Goal: Transaction & Acquisition: Book appointment/travel/reservation

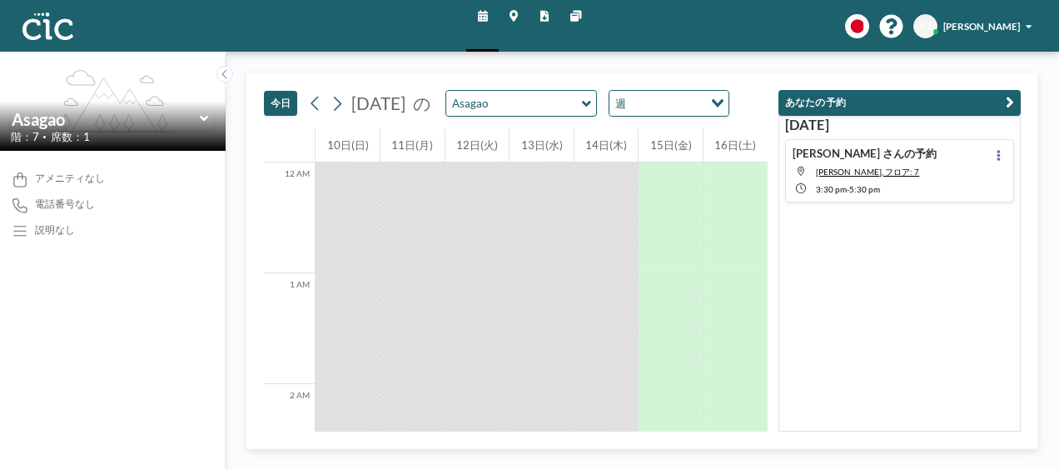
scroll to position [1353, 0]
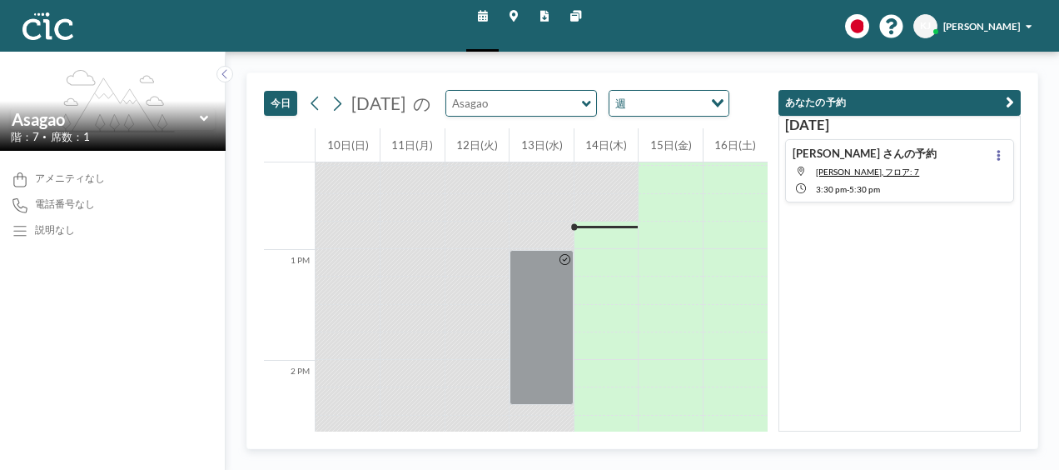
click at [582, 110] on input "text" at bounding box center [514, 103] width 136 height 25
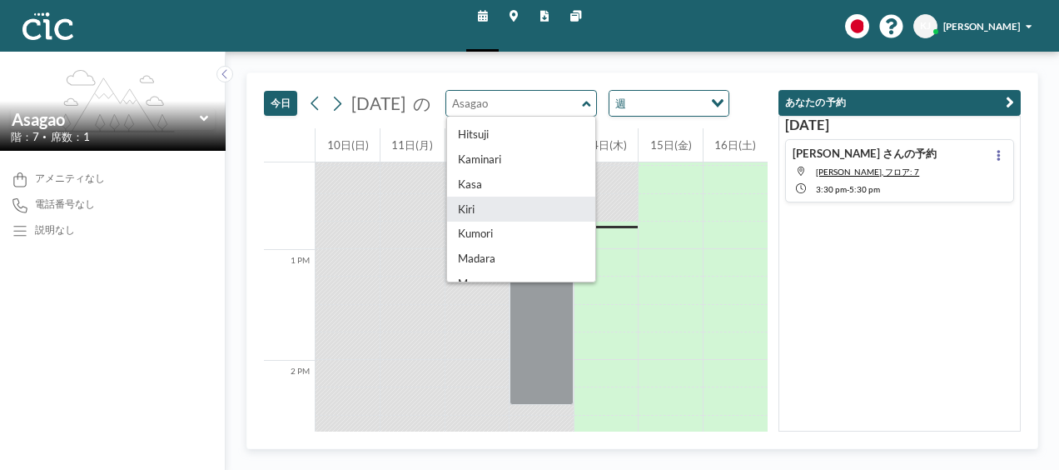
scroll to position [47, 0]
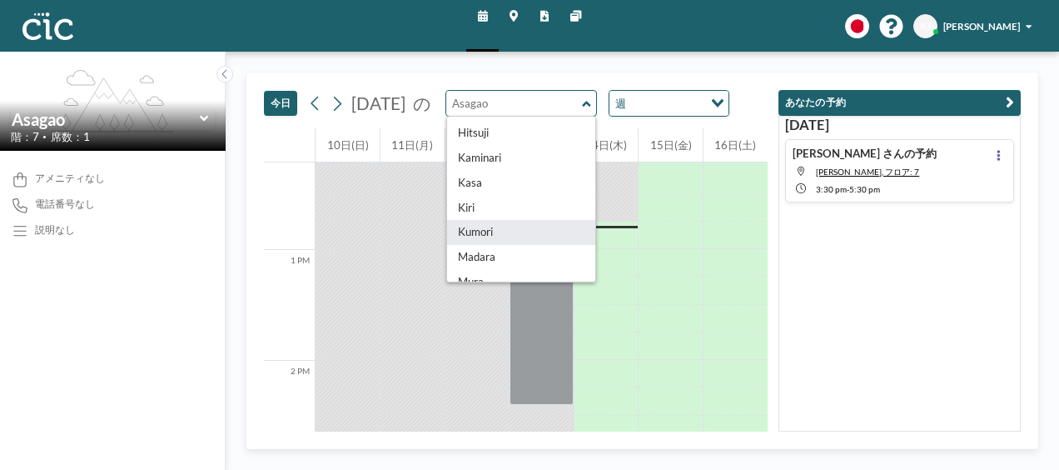
type input "Kumori"
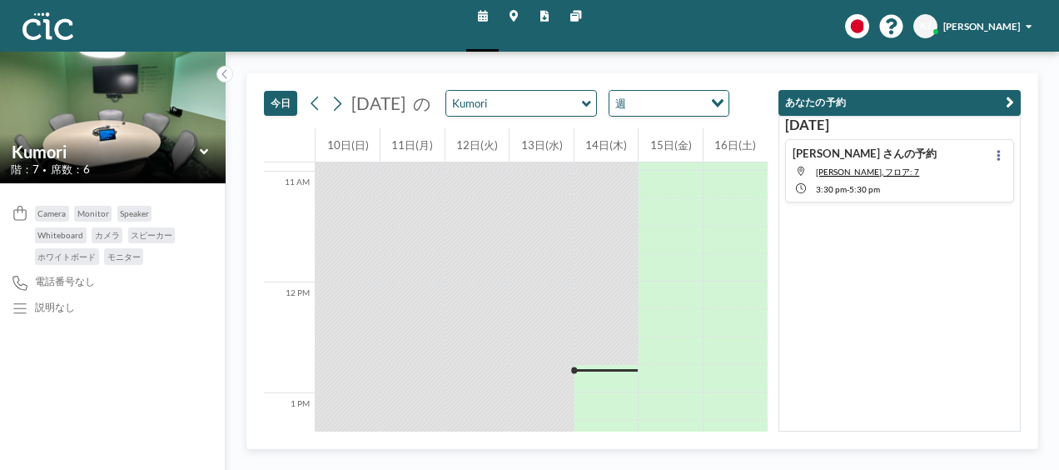
scroll to position [1353, 0]
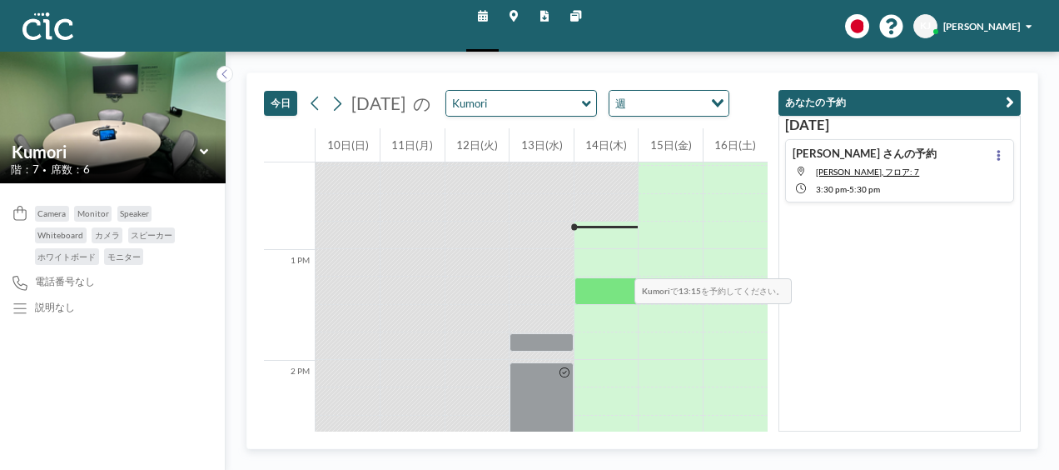
click at [603, 255] on div at bounding box center [607, 262] width 64 height 27
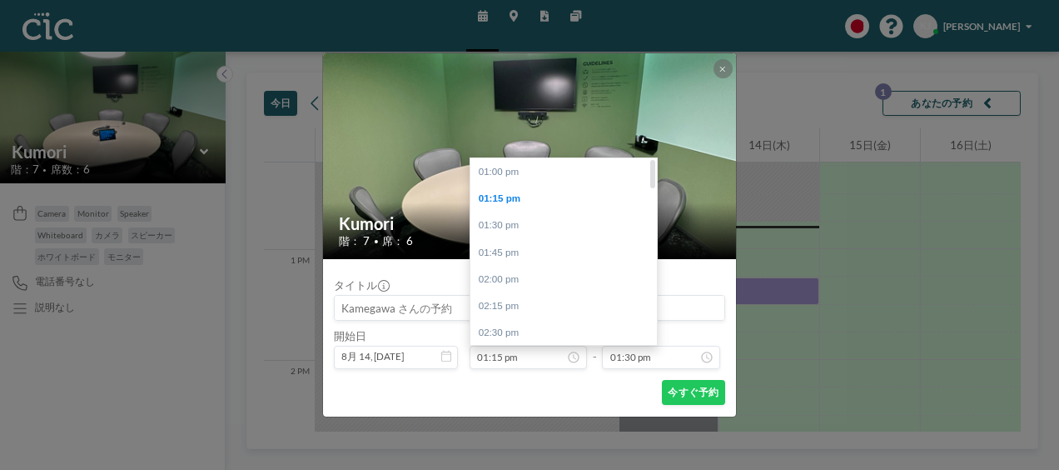
scroll to position [0, 0]
click at [552, 162] on div "01:00 pm" at bounding box center [568, 171] width 195 height 27
type input "01:00 pm"
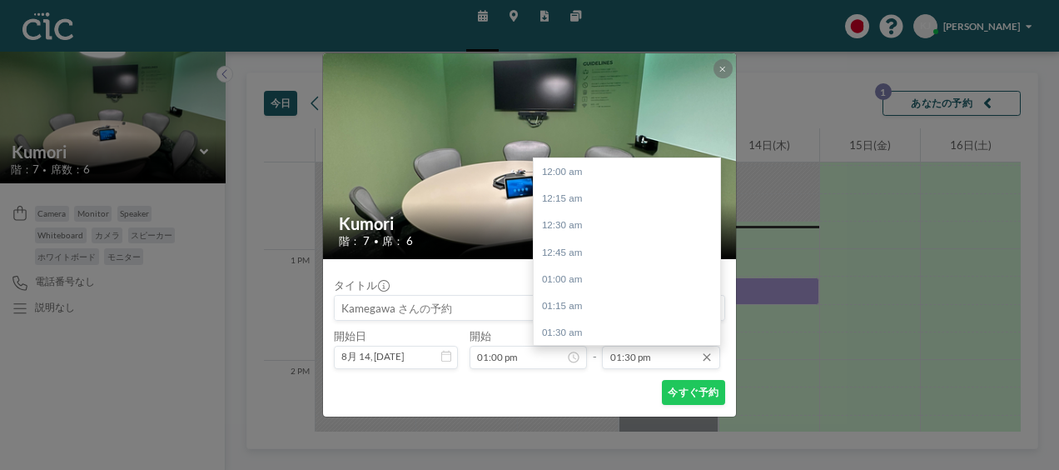
scroll to position [1452, 0]
click at [582, 323] on div "03:00 pm" at bounding box center [631, 332] width 195 height 27
type input "03:00 pm"
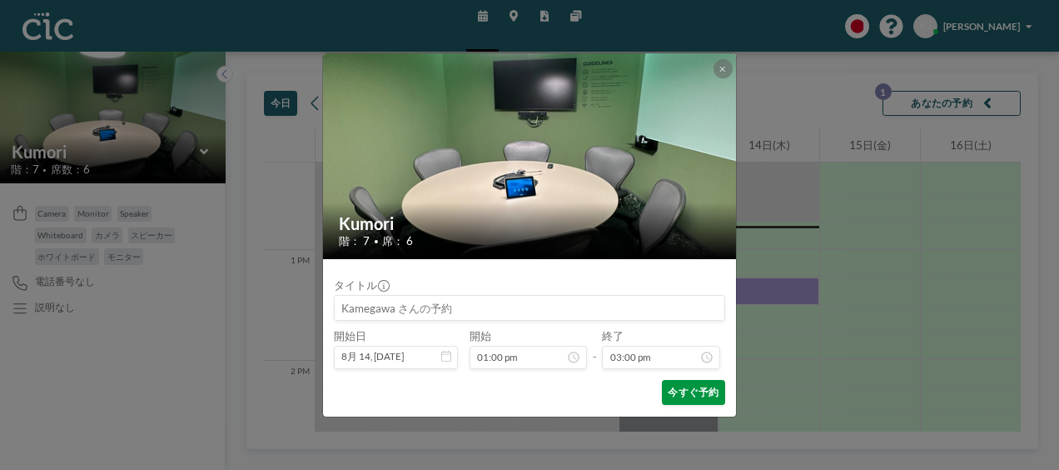
click at [683, 389] on button "今すぐ予約" at bounding box center [693, 392] width 63 height 25
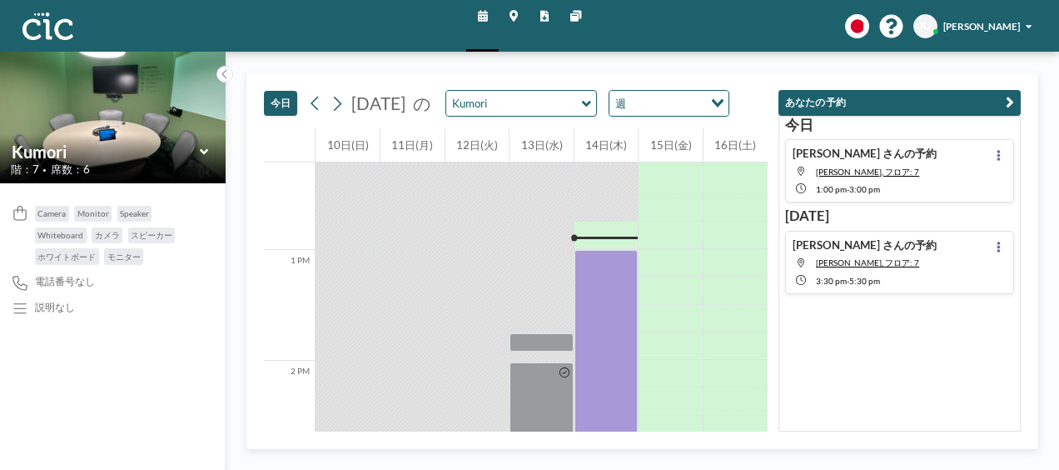
click at [934, 30] on span "KJ" at bounding box center [926, 26] width 24 height 24
click at [956, 27] on span "[PERSON_NAME]" at bounding box center [982, 26] width 77 height 11
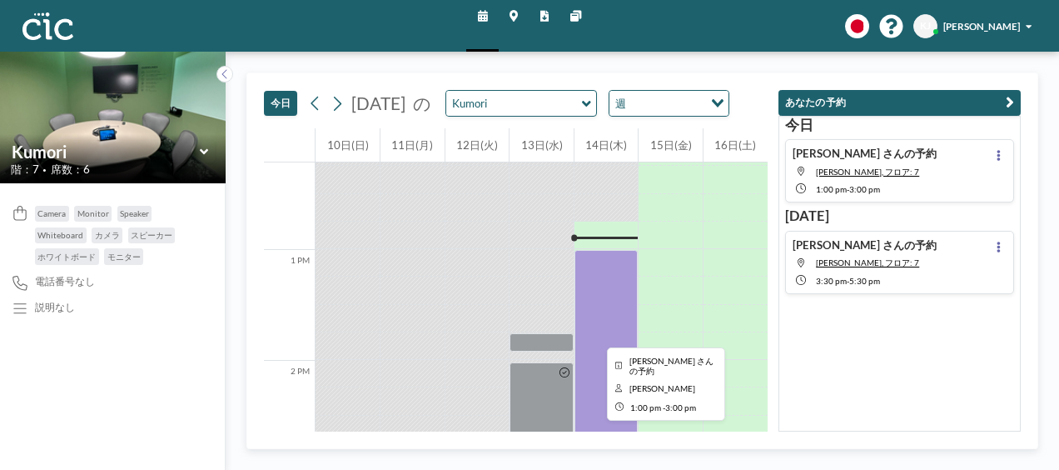
scroll to position [1397, 0]
